Goal: Information Seeking & Learning: Learn about a topic

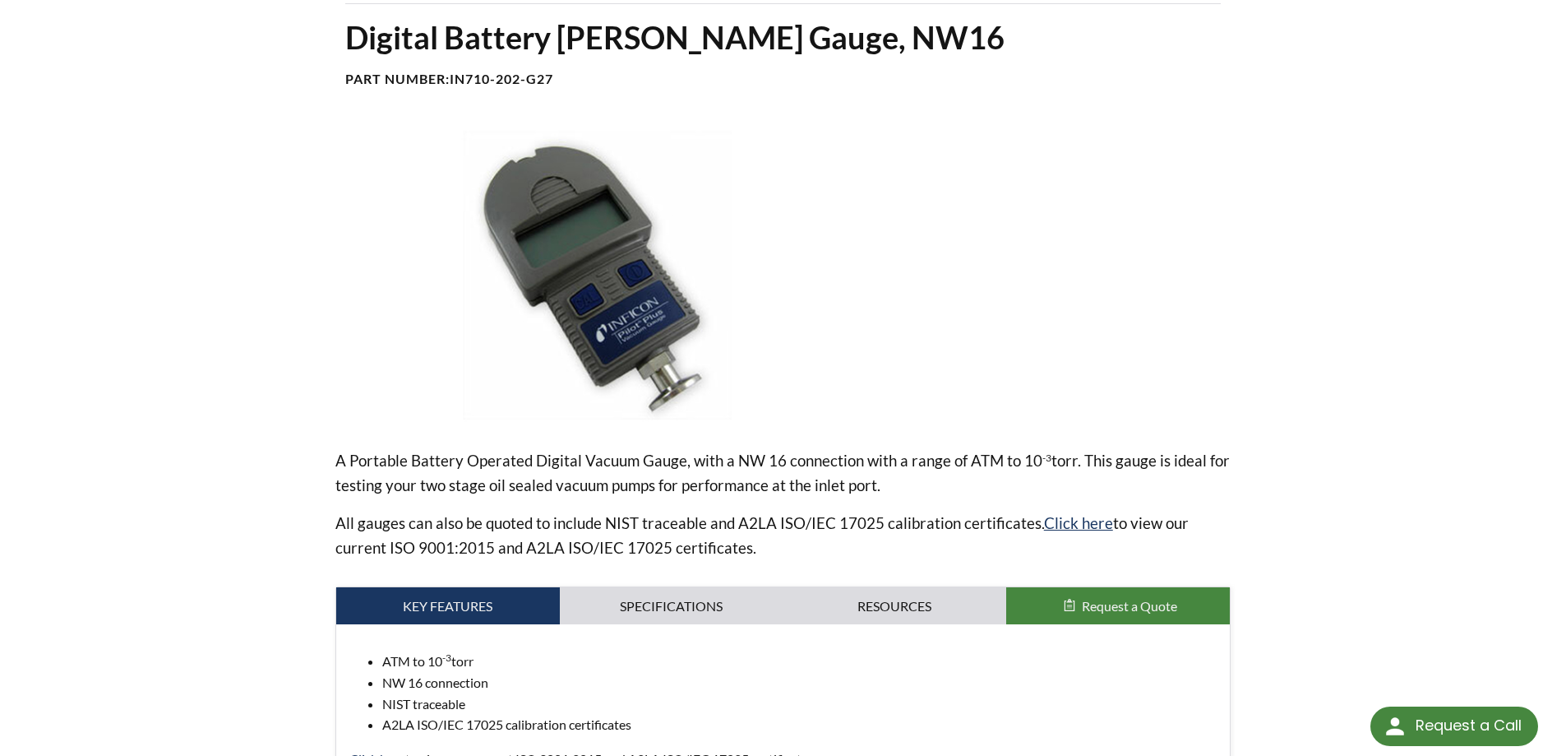
select select "언어 번역 위젯"
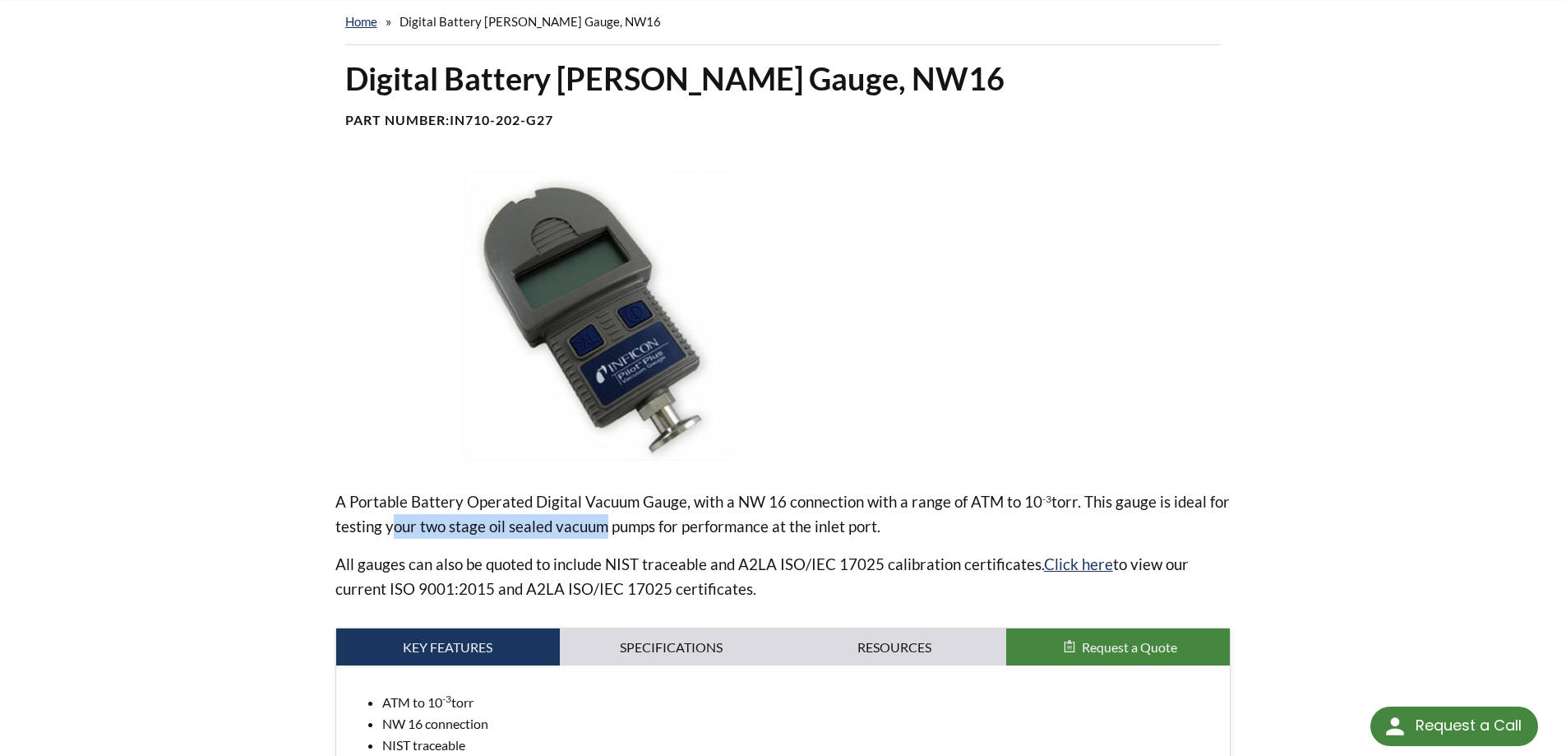
drag, startPoint x: 386, startPoint y: 534, endPoint x: 642, endPoint y: 533, distance: 255.7
click at [642, 533] on p "A Portable Battery Operated Digital Vacuum Gauge, with a NW 16 connection with …" at bounding box center [783, 513] width 896 height 49
drag, startPoint x: 876, startPoint y: 529, endPoint x: 551, endPoint y: 528, distance: 324.8
click at [551, 528] on p "A Portable Battery Operated Digital Vacuum Gauge, with a NW 16 connection with …" at bounding box center [783, 513] width 896 height 49
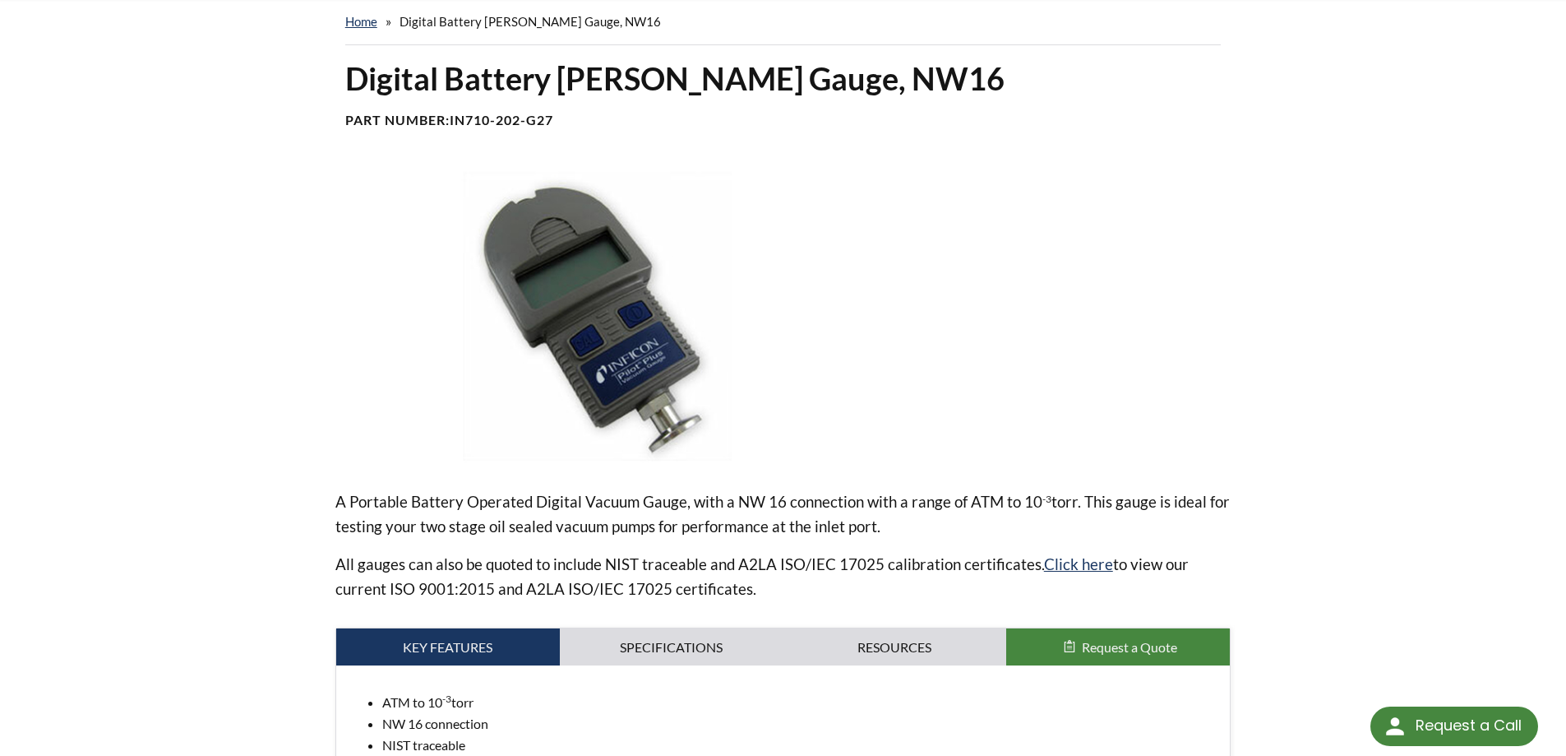
click at [551, 528] on p "A Portable Battery Operated Digital Vacuum Gauge, with a NW 16 connection with …" at bounding box center [783, 513] width 896 height 49
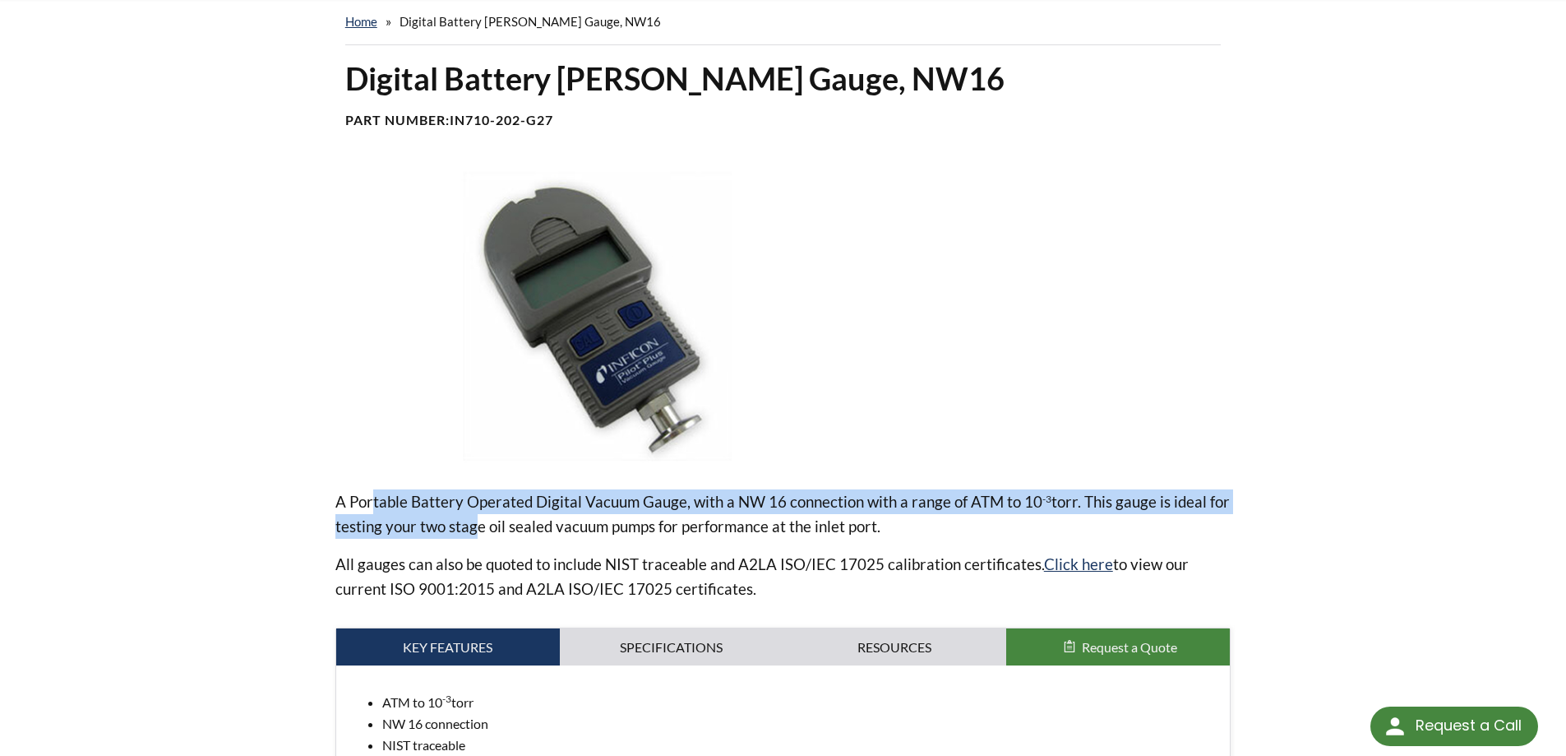
drag, startPoint x: 373, startPoint y: 511, endPoint x: 624, endPoint y: 531, distance: 251.5
click at [605, 531] on p "A Portable Battery Operated Digital Vacuum Gauge, with a NW 16 connection with …" at bounding box center [783, 513] width 896 height 49
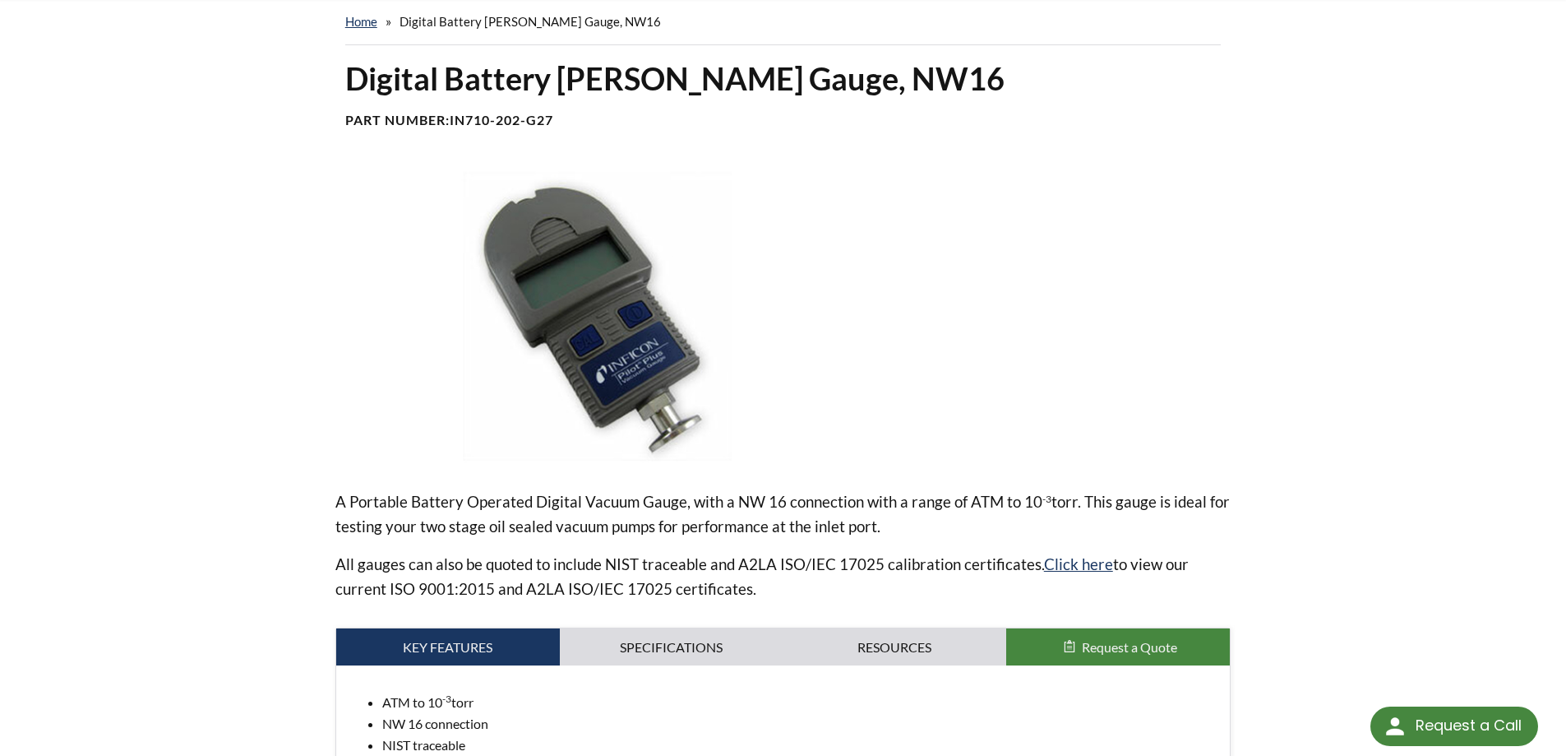
click at [625, 531] on p "A Portable Battery Operated Digital Vacuum Gauge, with a NW 16 connection with …" at bounding box center [783, 513] width 896 height 49
drag, startPoint x: 395, startPoint y: 501, endPoint x: 731, endPoint y: 501, distance: 335.5
click at [724, 501] on p "A Portable Battery Operated Digital Vacuum Gauge, with a NW 16 connection with …" at bounding box center [783, 513] width 896 height 49
click at [731, 501] on p "A Portable Battery Operated Digital Vacuum Gauge, with a NW 16 connection with …" at bounding box center [783, 513] width 896 height 49
drag, startPoint x: 773, startPoint y: 578, endPoint x: 740, endPoint y: 566, distance: 34.8
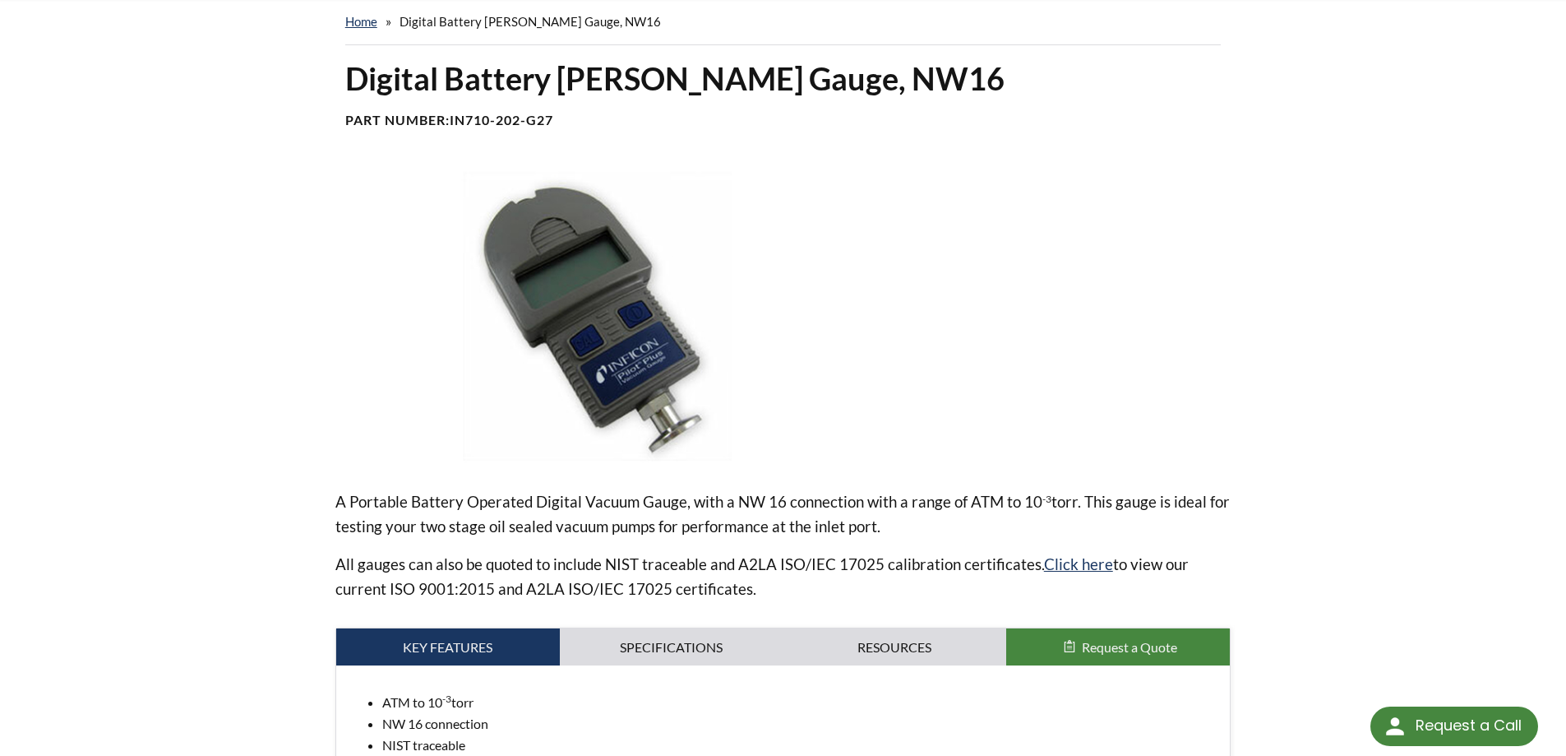
click at [742, 568] on p "All gauges can also be quoted to include NIST traceable and A2LA ISO/IEC 17025 …" at bounding box center [783, 576] width 896 height 49
click at [740, 566] on p "All gauges can also be quoted to include NIST traceable and A2LA ISO/IEC 17025 …" at bounding box center [783, 576] width 896 height 49
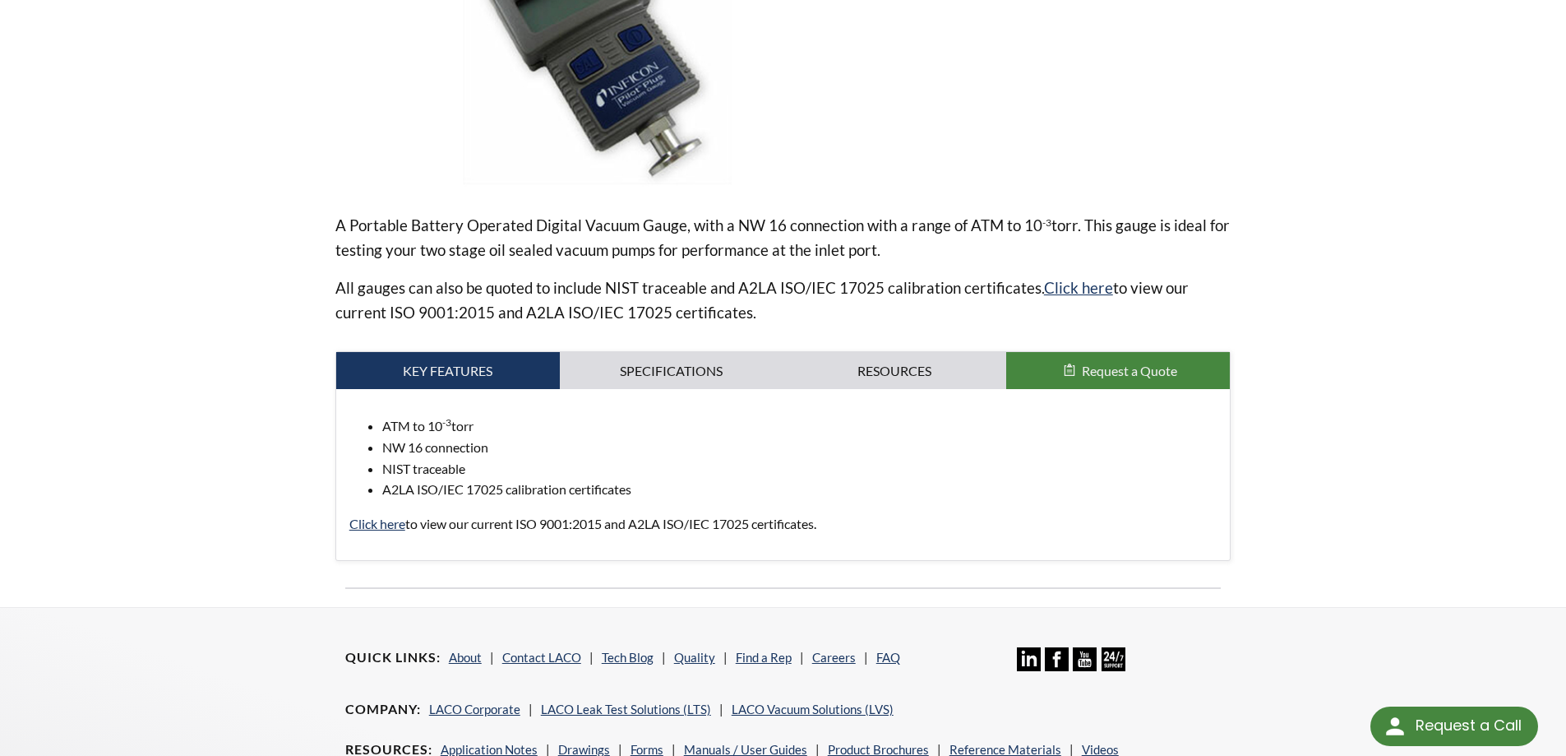
scroll to position [329, 0]
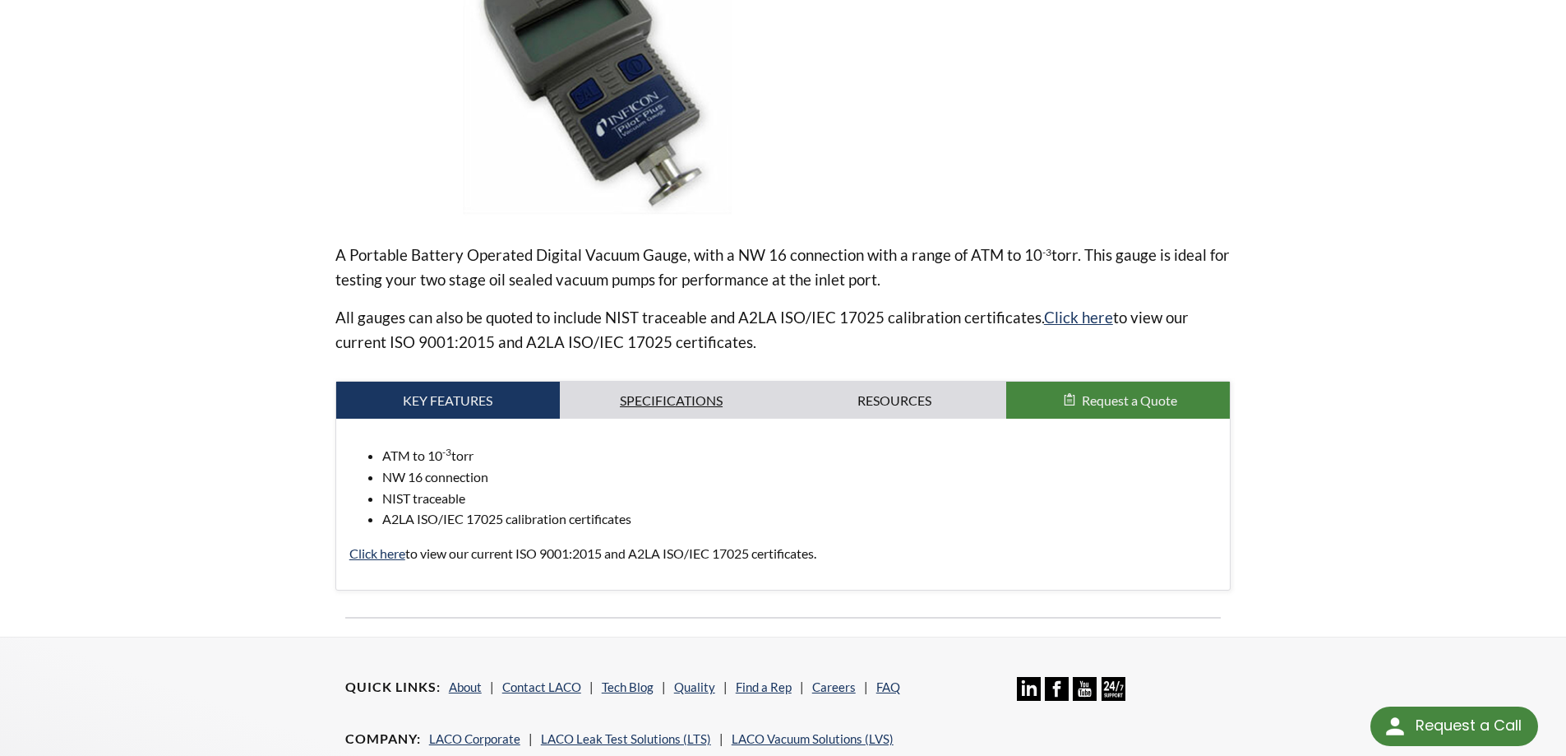
click at [705, 396] on link "Specifications" at bounding box center [672, 400] width 224 height 38
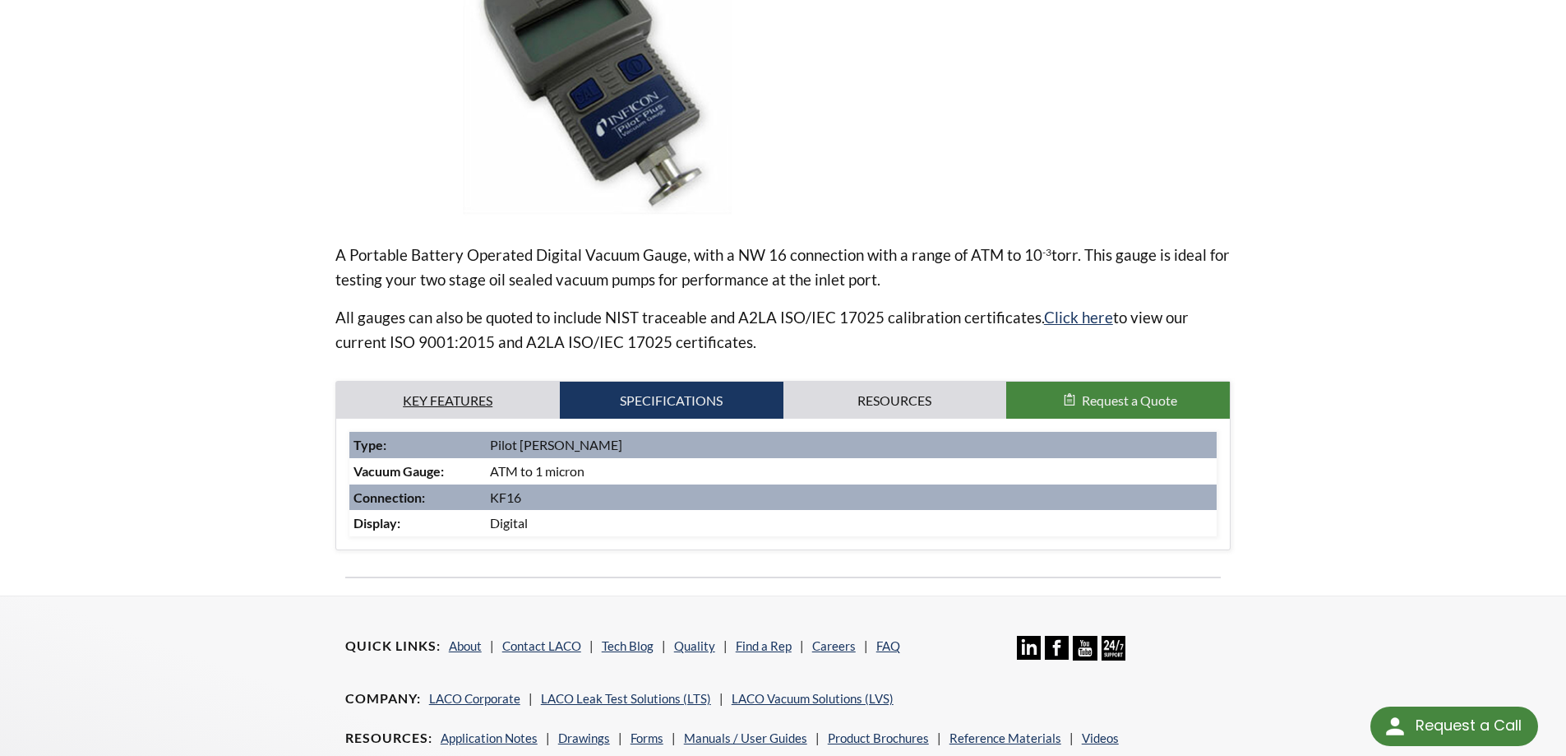
click at [479, 410] on link "Key Features" at bounding box center [448, 400] width 224 height 38
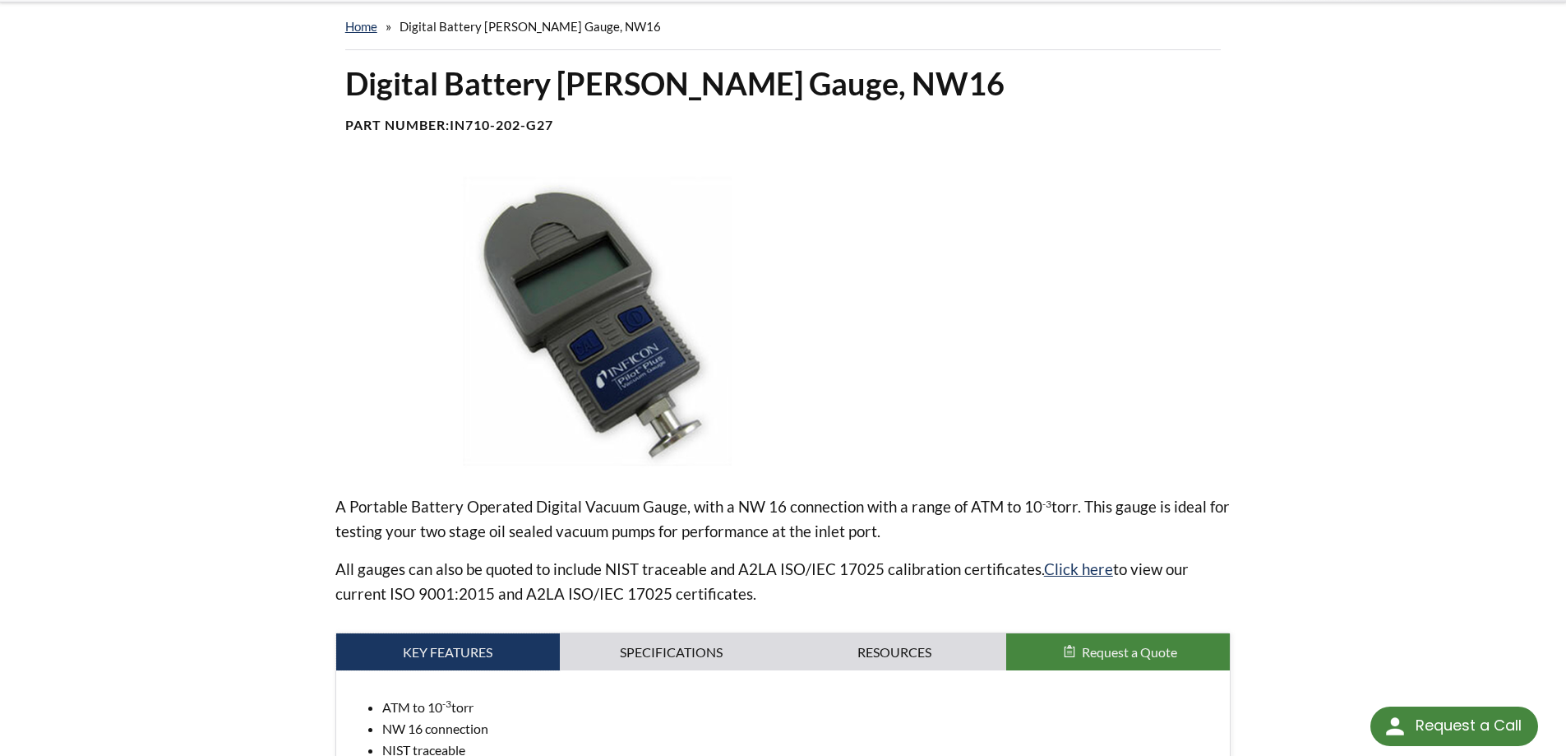
scroll to position [0, 0]
